Goal: Transaction & Acquisition: Purchase product/service

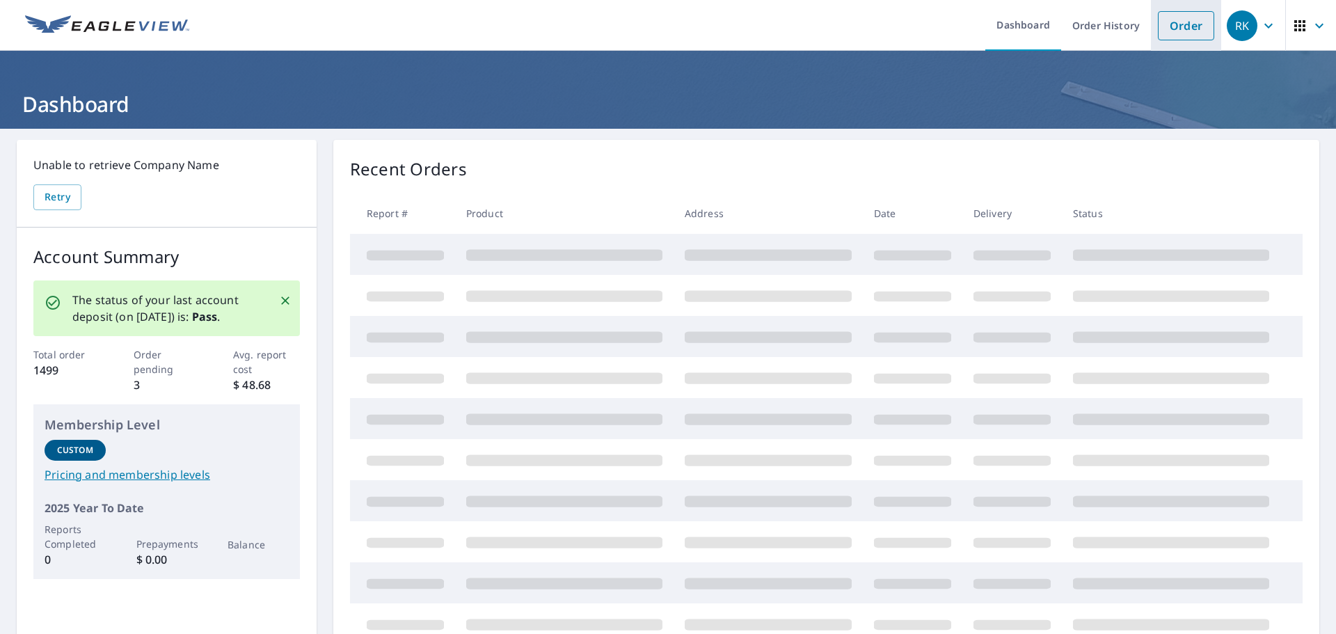
drag, startPoint x: 1181, startPoint y: 28, endPoint x: 1151, endPoint y: 38, distance: 31.5
click at [1181, 28] on link "Order" at bounding box center [1186, 25] width 56 height 29
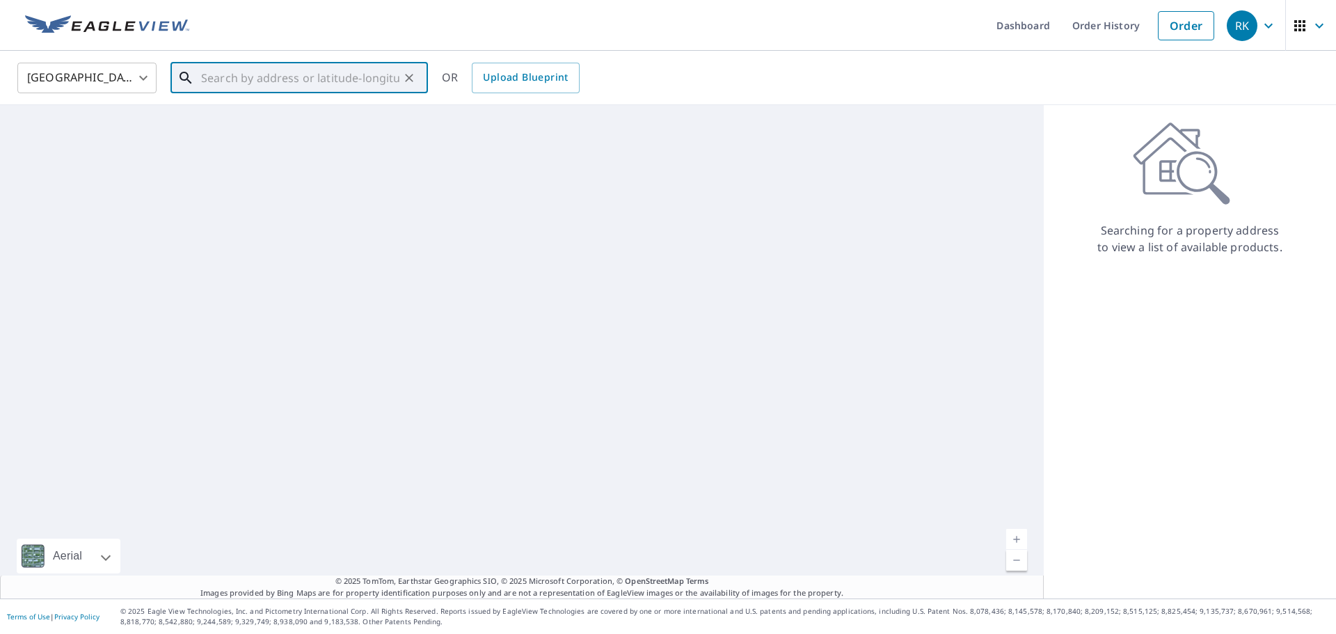
click at [255, 83] on input "text" at bounding box center [300, 77] width 198 height 39
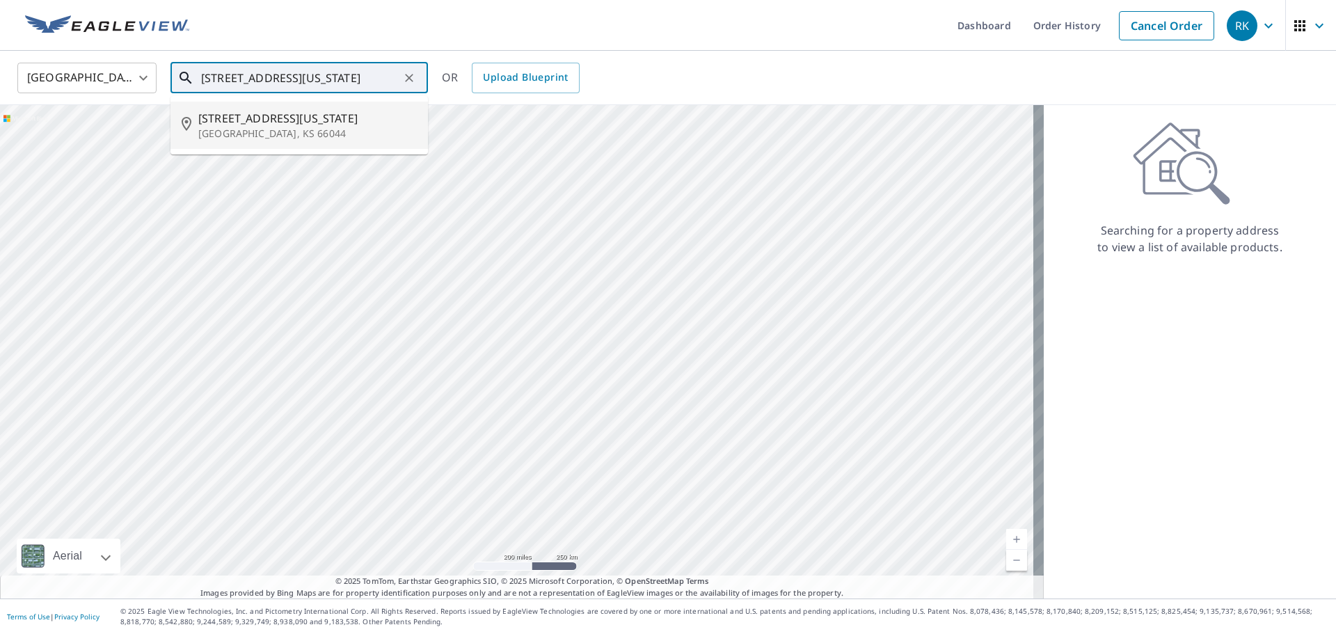
click at [230, 122] on span "[STREET_ADDRESS][US_STATE]" at bounding box center [307, 118] width 219 height 17
type input "[STREET_ADDRESS][US_STATE]"
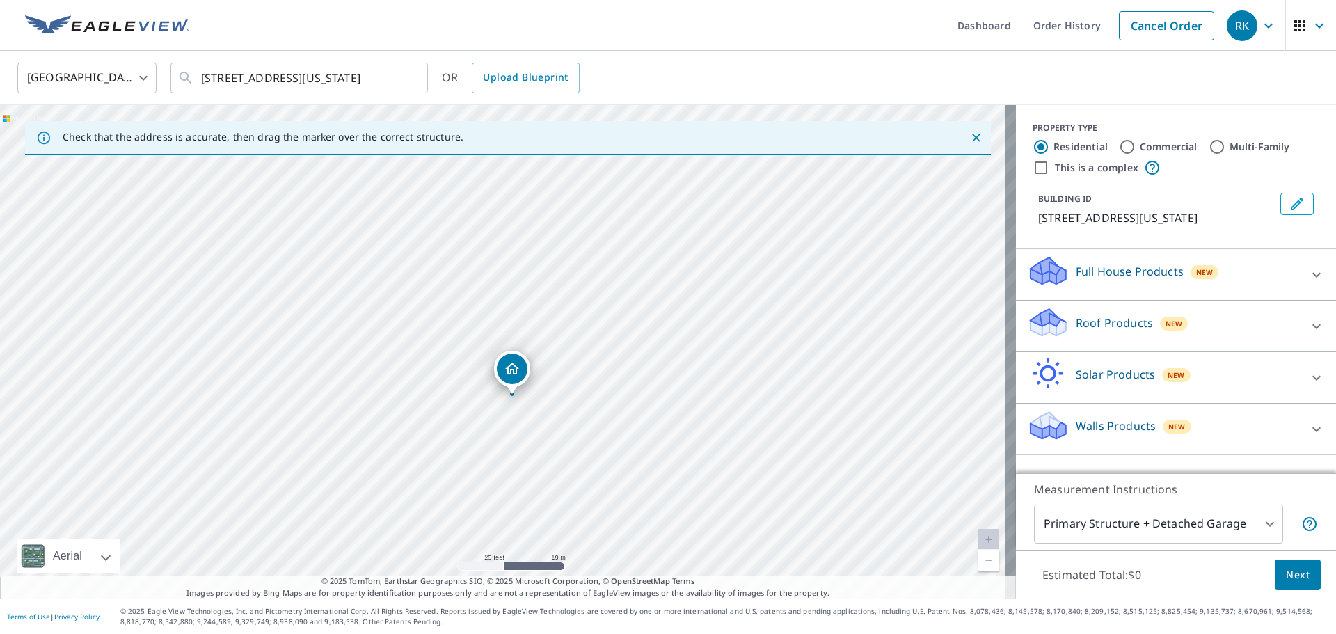
drag, startPoint x: 491, startPoint y: 261, endPoint x: 500, endPoint y: 415, distance: 154.8
click at [500, 415] on div "[STREET_ADDRESS][US_STATE]" at bounding box center [508, 351] width 1016 height 493
click at [1138, 331] on div "Roof Products New" at bounding box center [1163, 326] width 273 height 40
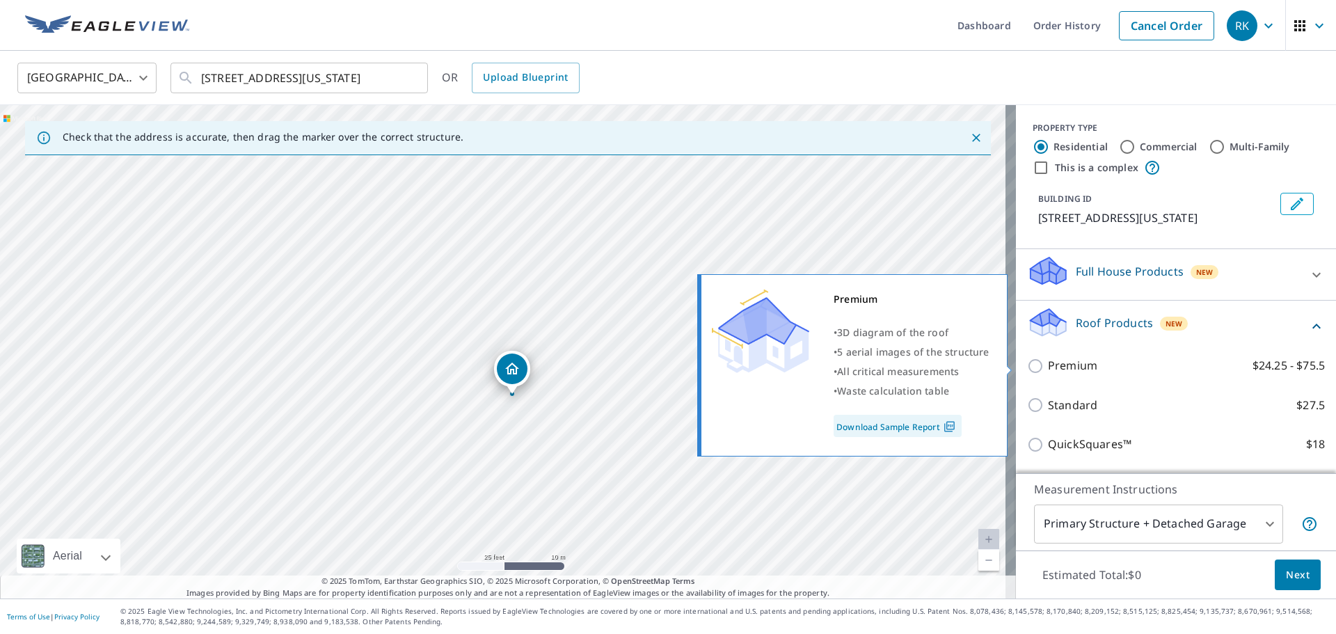
click at [1074, 365] on p "Premium" at bounding box center [1072, 365] width 49 height 17
click at [1048, 365] on input "Premium $24.25 - $75.5" at bounding box center [1037, 366] width 21 height 17
checkbox input "true"
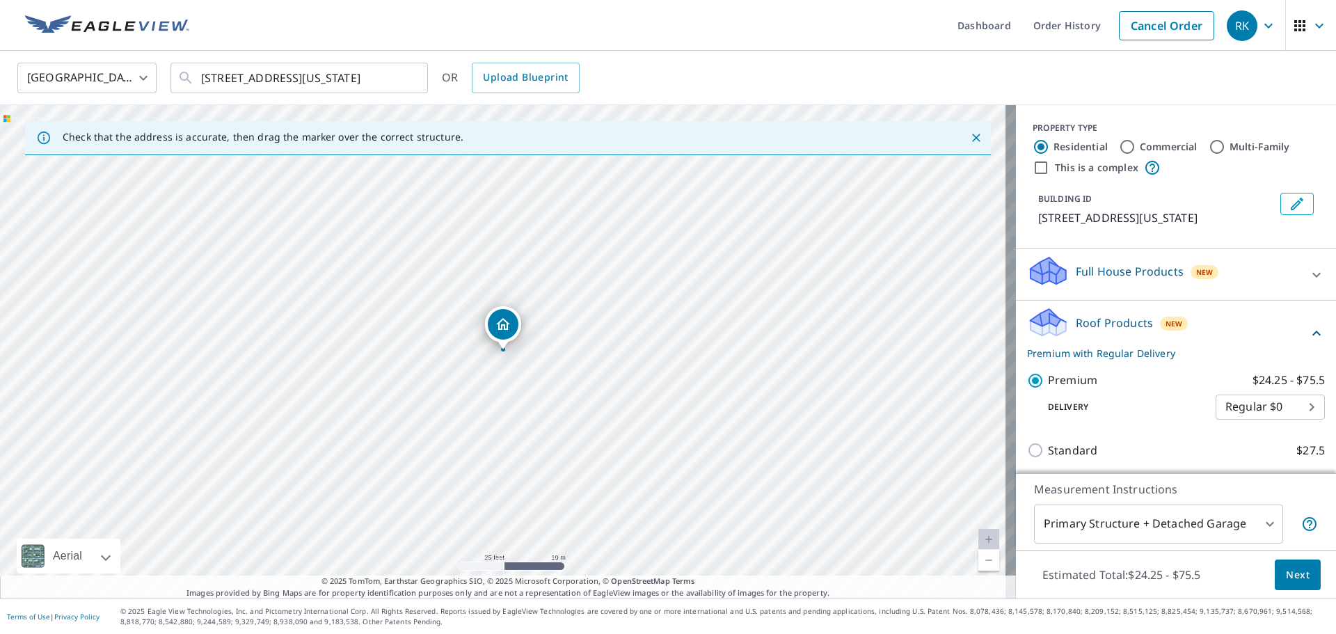
click at [1292, 576] on span "Next" at bounding box center [1298, 574] width 24 height 17
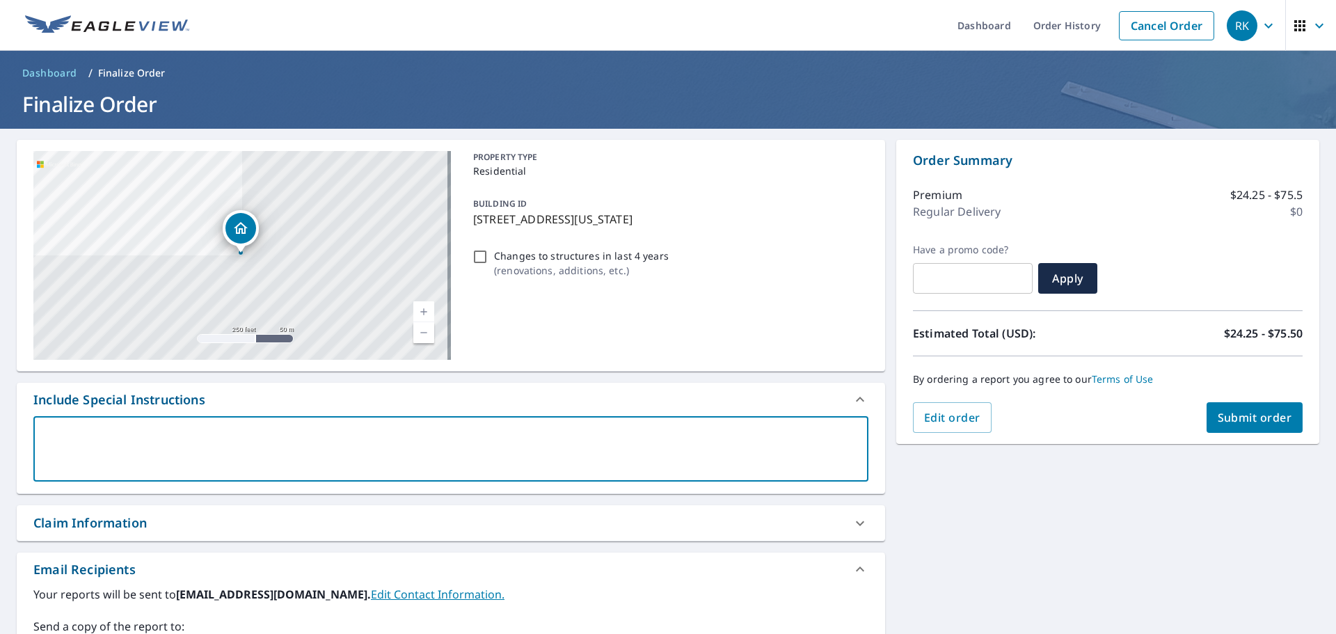
click at [199, 457] on textarea at bounding box center [451, 449] width 816 height 40
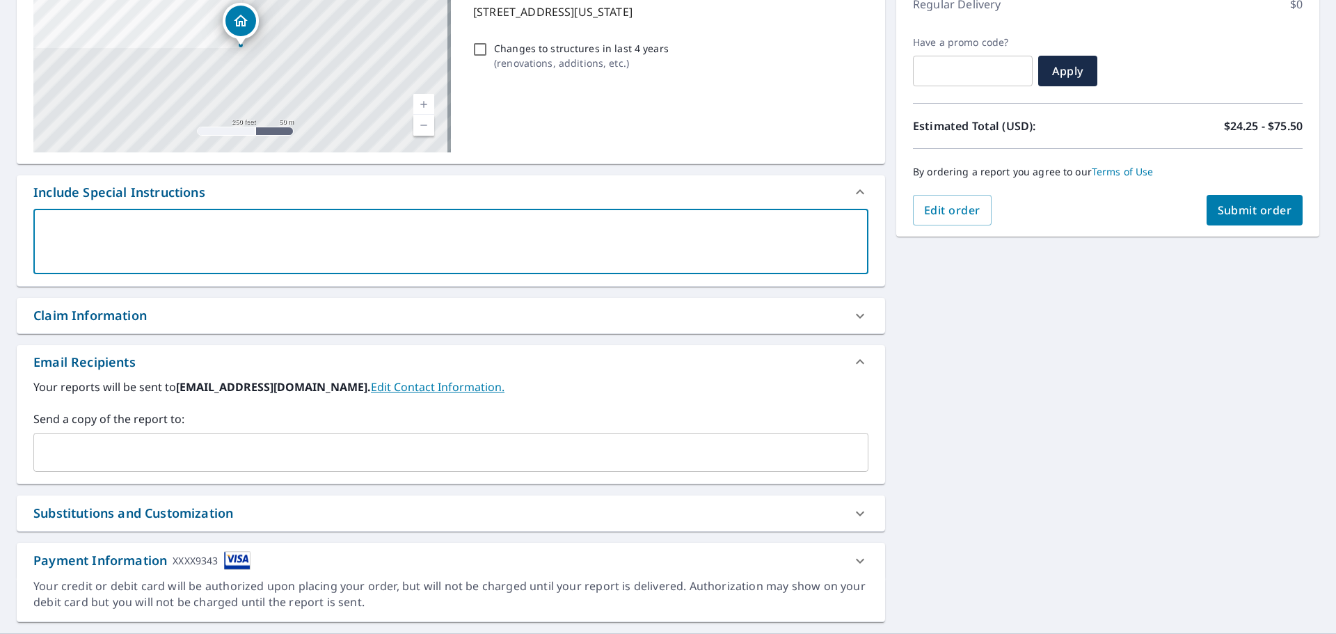
scroll to position [209, 0]
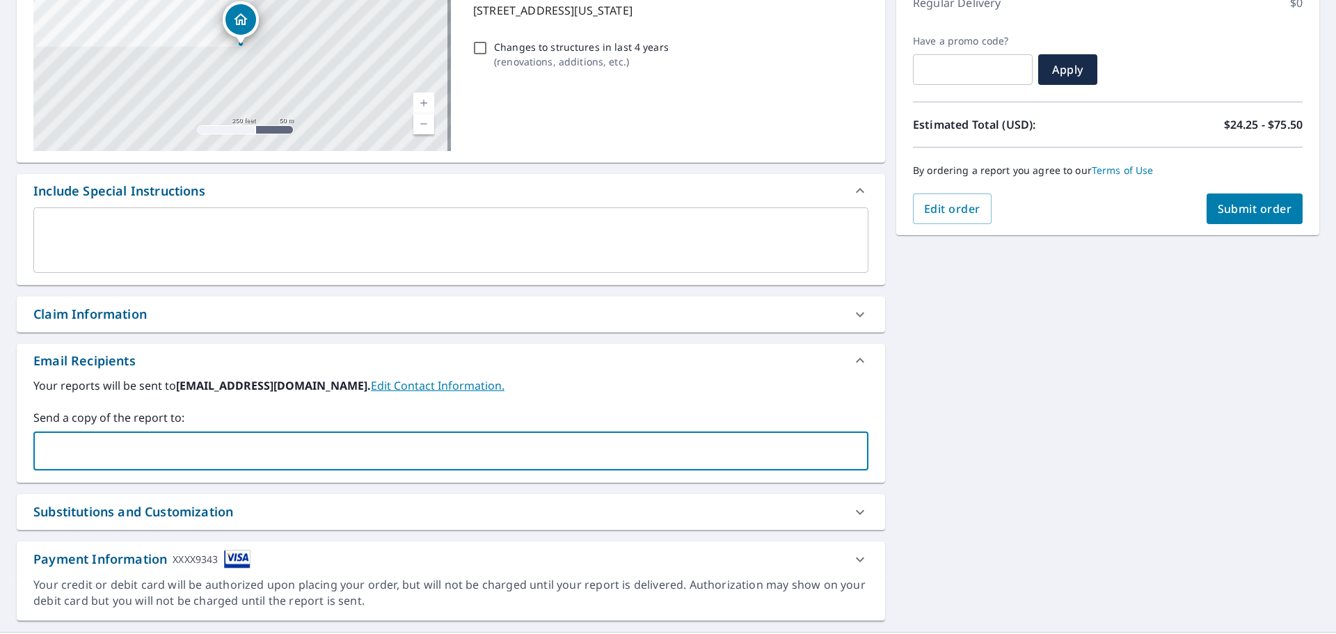
click at [209, 453] on input "text" at bounding box center [441, 451] width 802 height 26
type input "[EMAIL_ADDRESS][DOMAIN_NAME]"
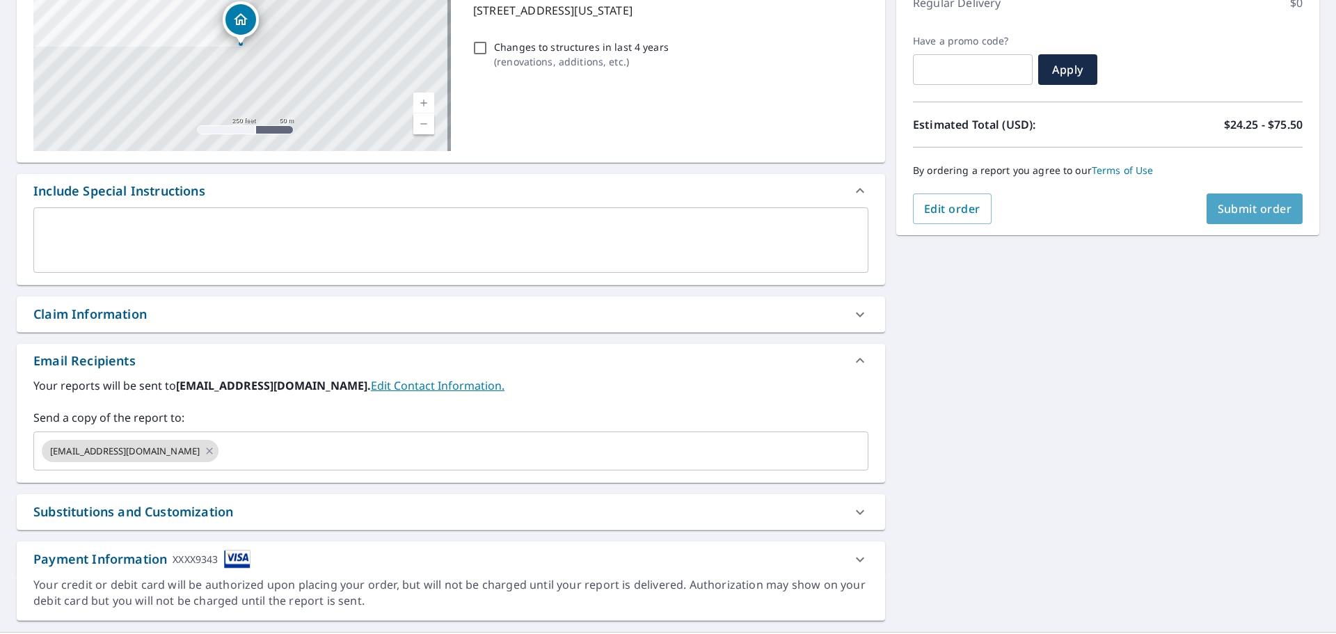
click at [1234, 211] on span "Submit order" at bounding box center [1255, 208] width 74 height 15
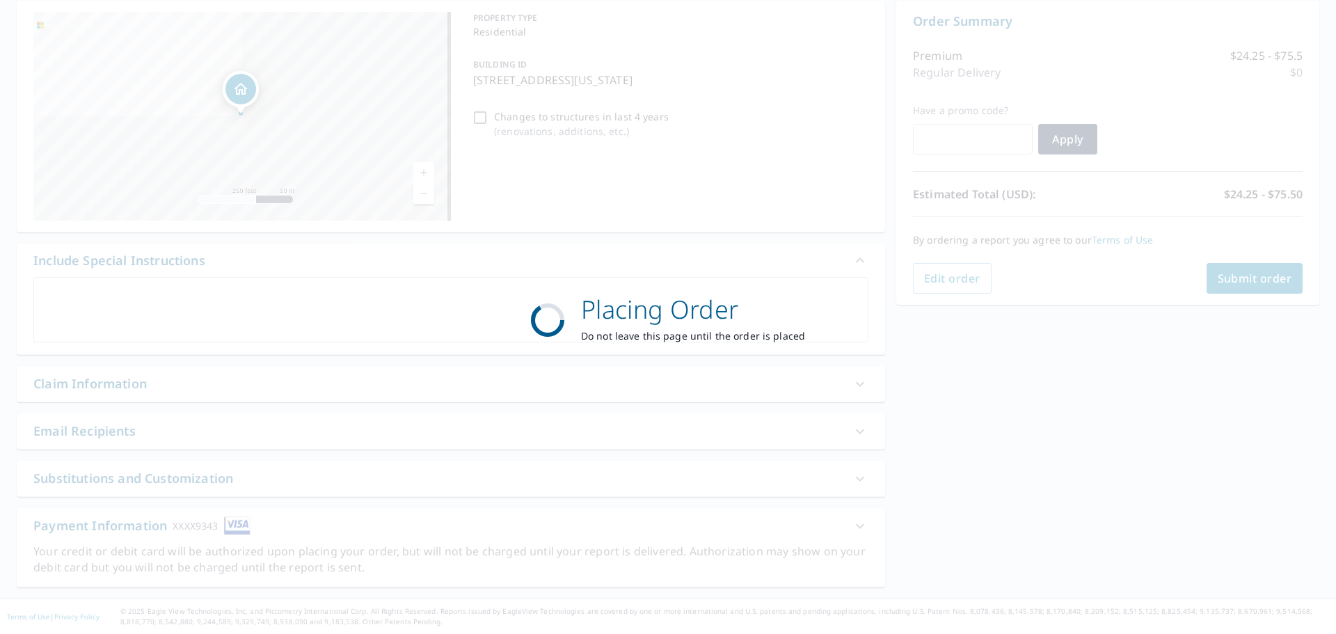
scroll to position [139, 0]
